Goal: Obtain resource: Download file/media

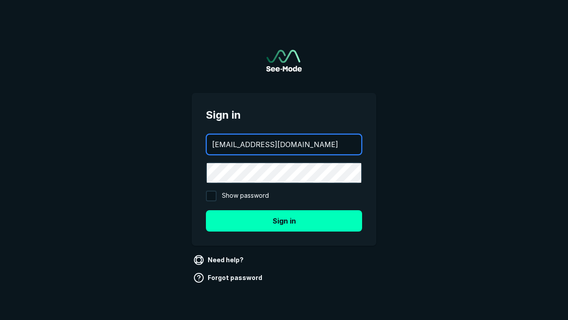
type input "[EMAIL_ADDRESS][DOMAIN_NAME]"
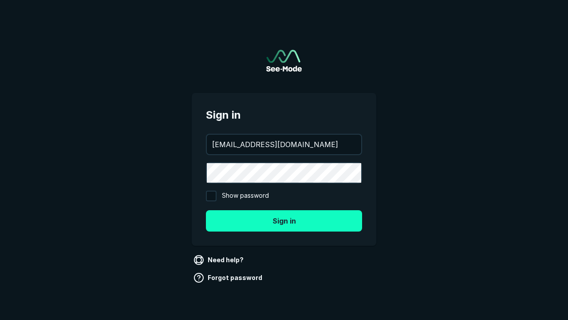
click at [284, 220] on button "Sign in" at bounding box center [284, 220] width 156 height 21
